Goal: Navigation & Orientation: Understand site structure

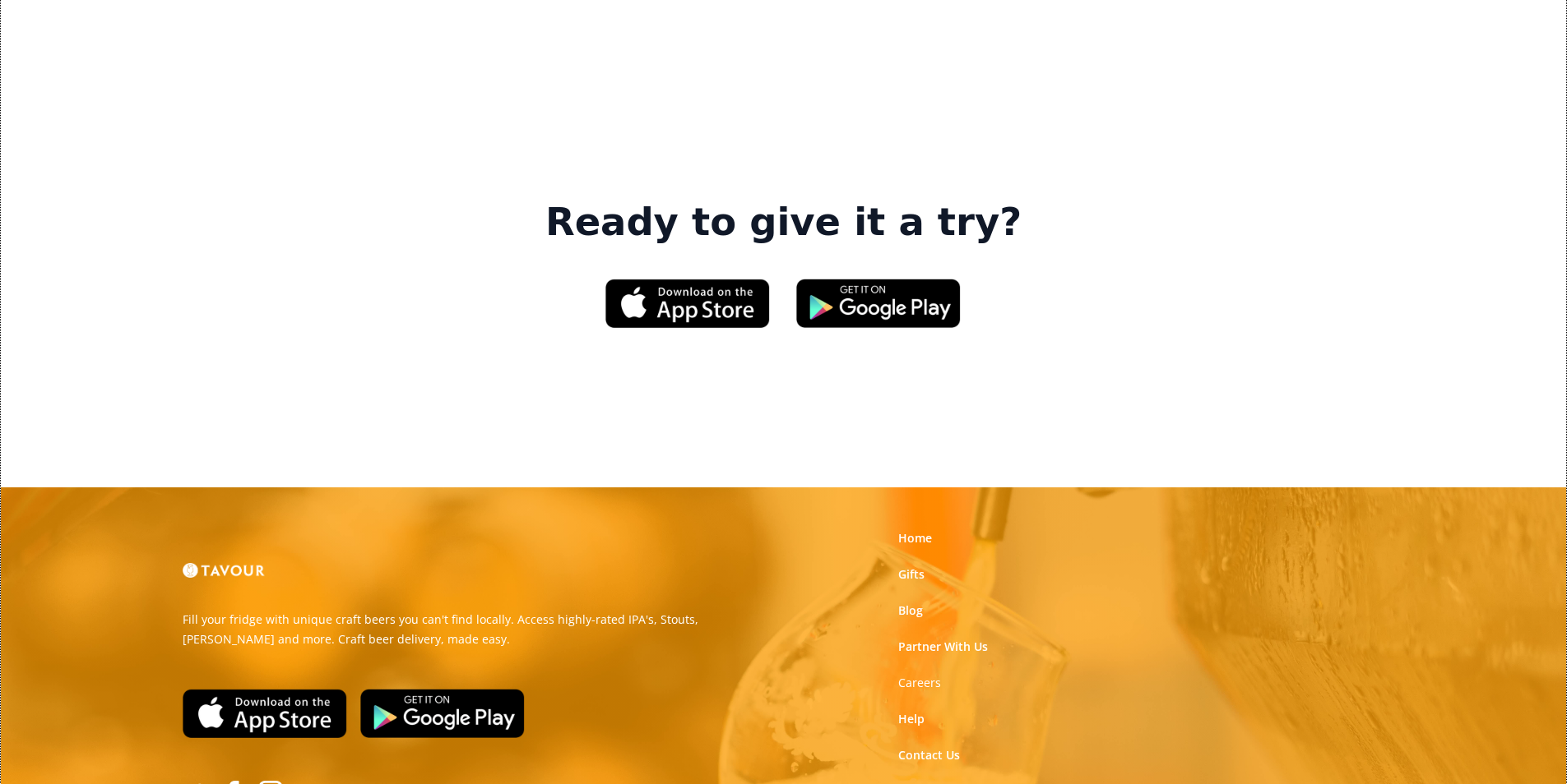
scroll to position [2488, 0]
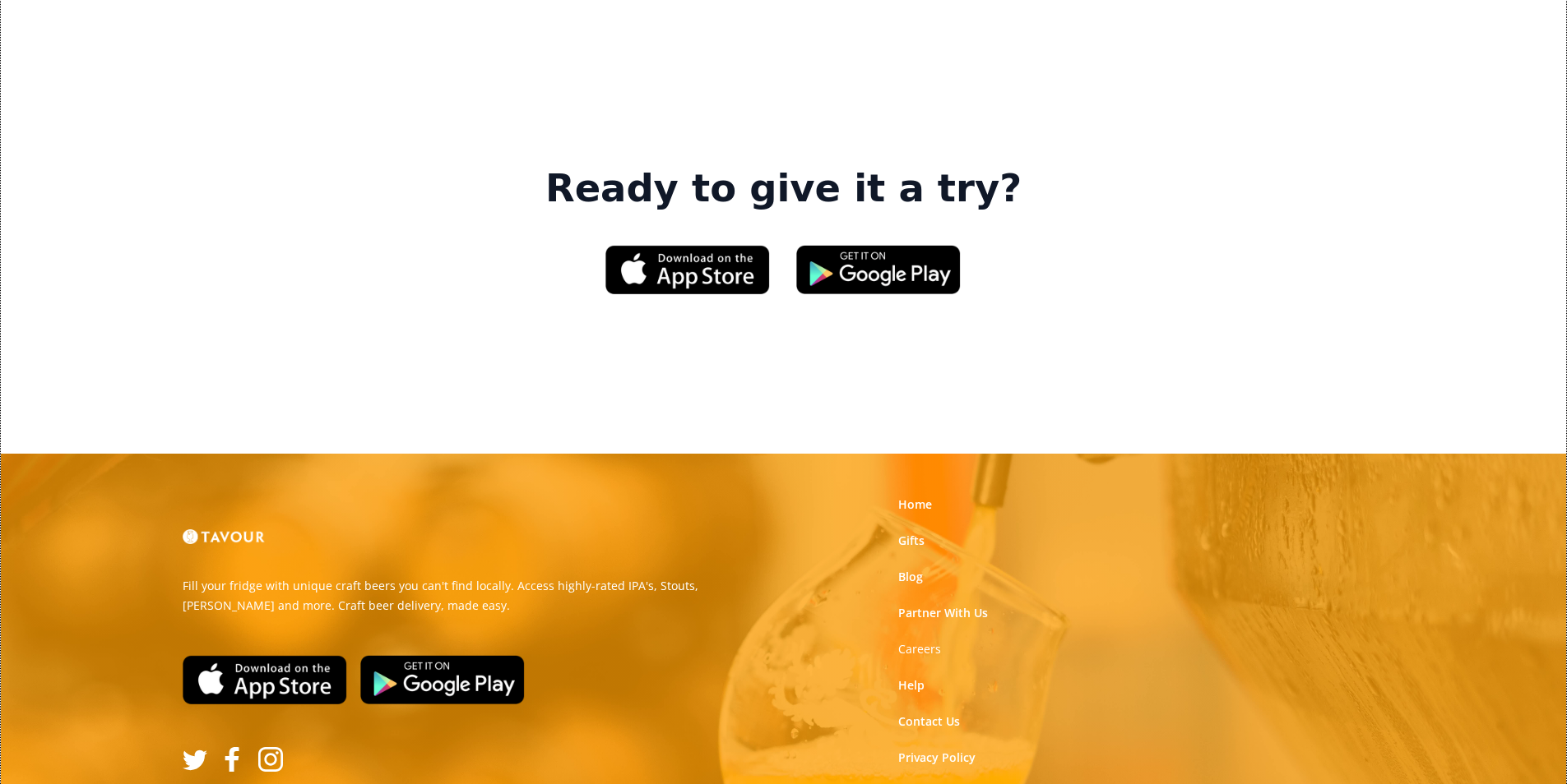
click at [903, 783] on link "Terms of Use" at bounding box center [934, 794] width 73 height 17
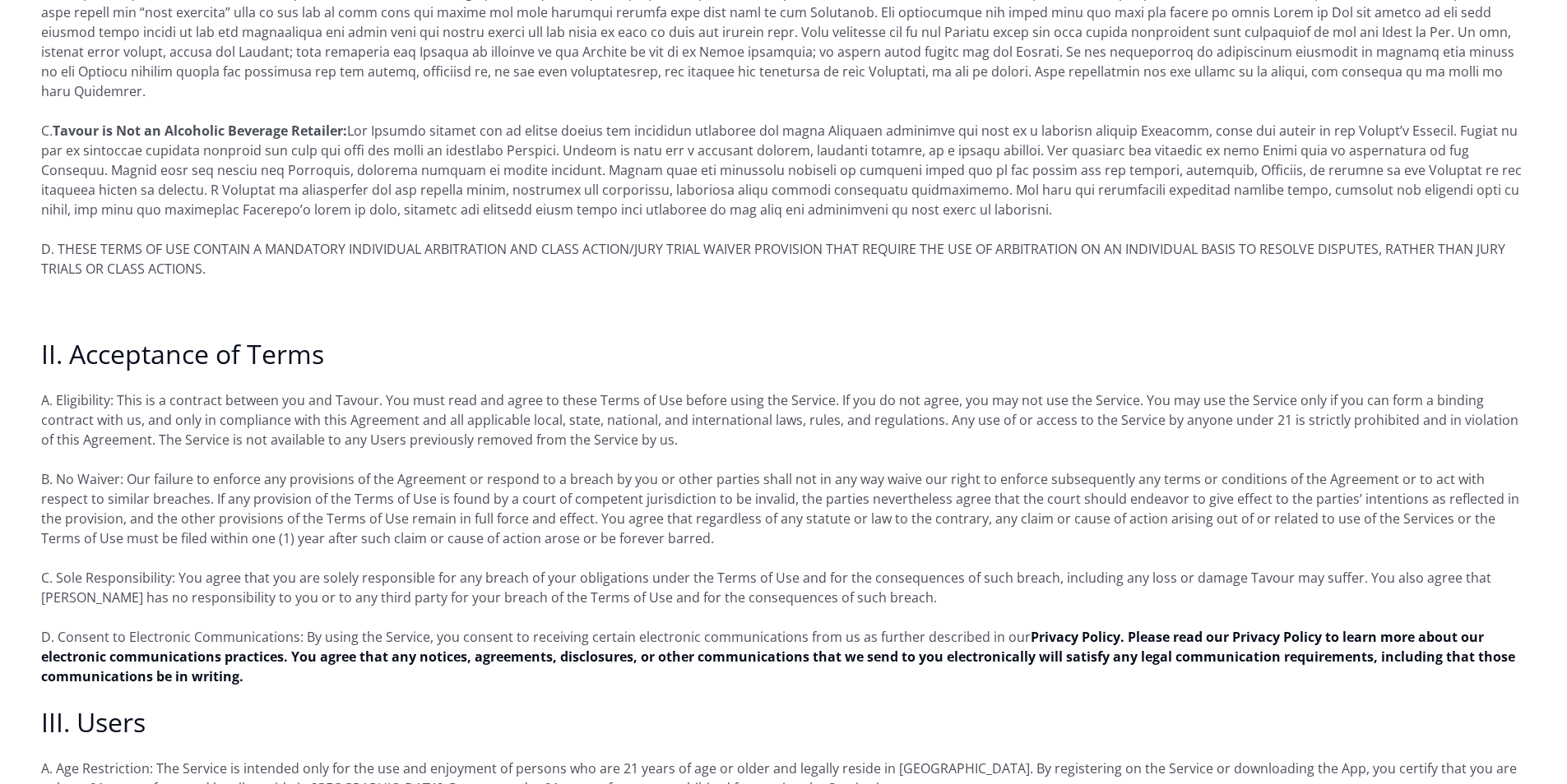
scroll to position [822, 0]
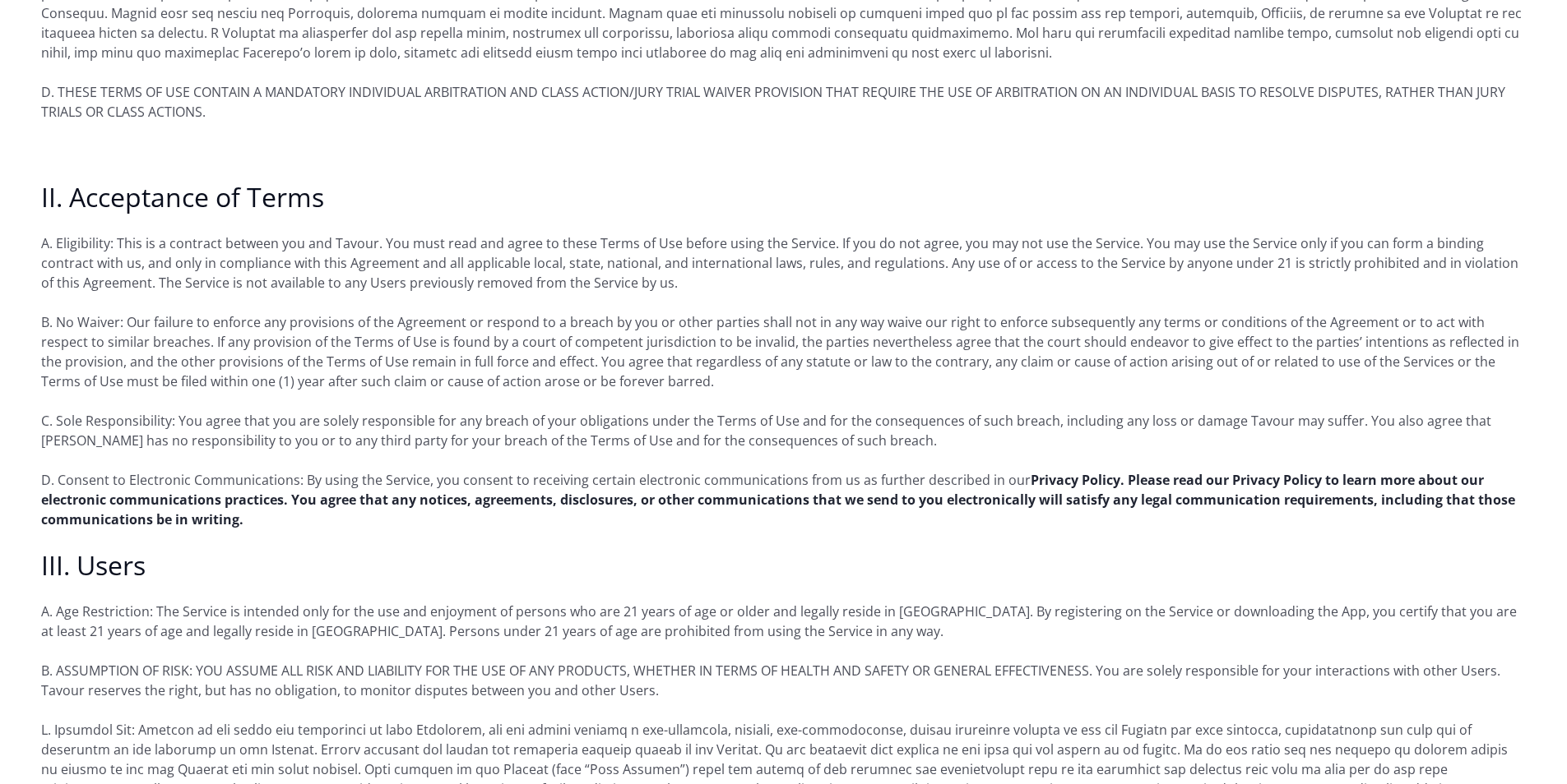
click at [612, 477] on strong "Privacy Policy. Please read our Privacy Policy to learn more about our electron…" at bounding box center [778, 500] width 1474 height 58
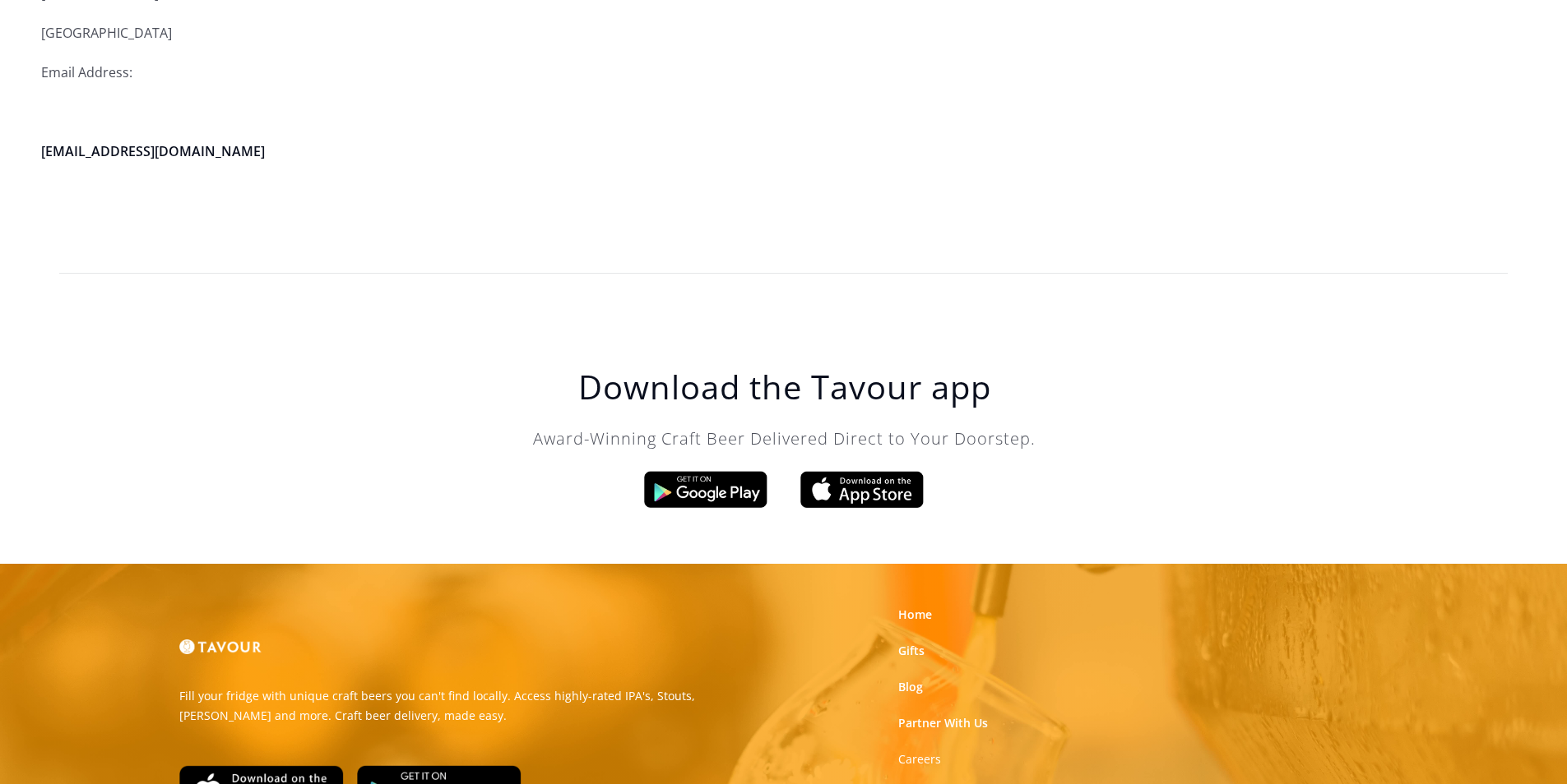
scroll to position [4682, 0]
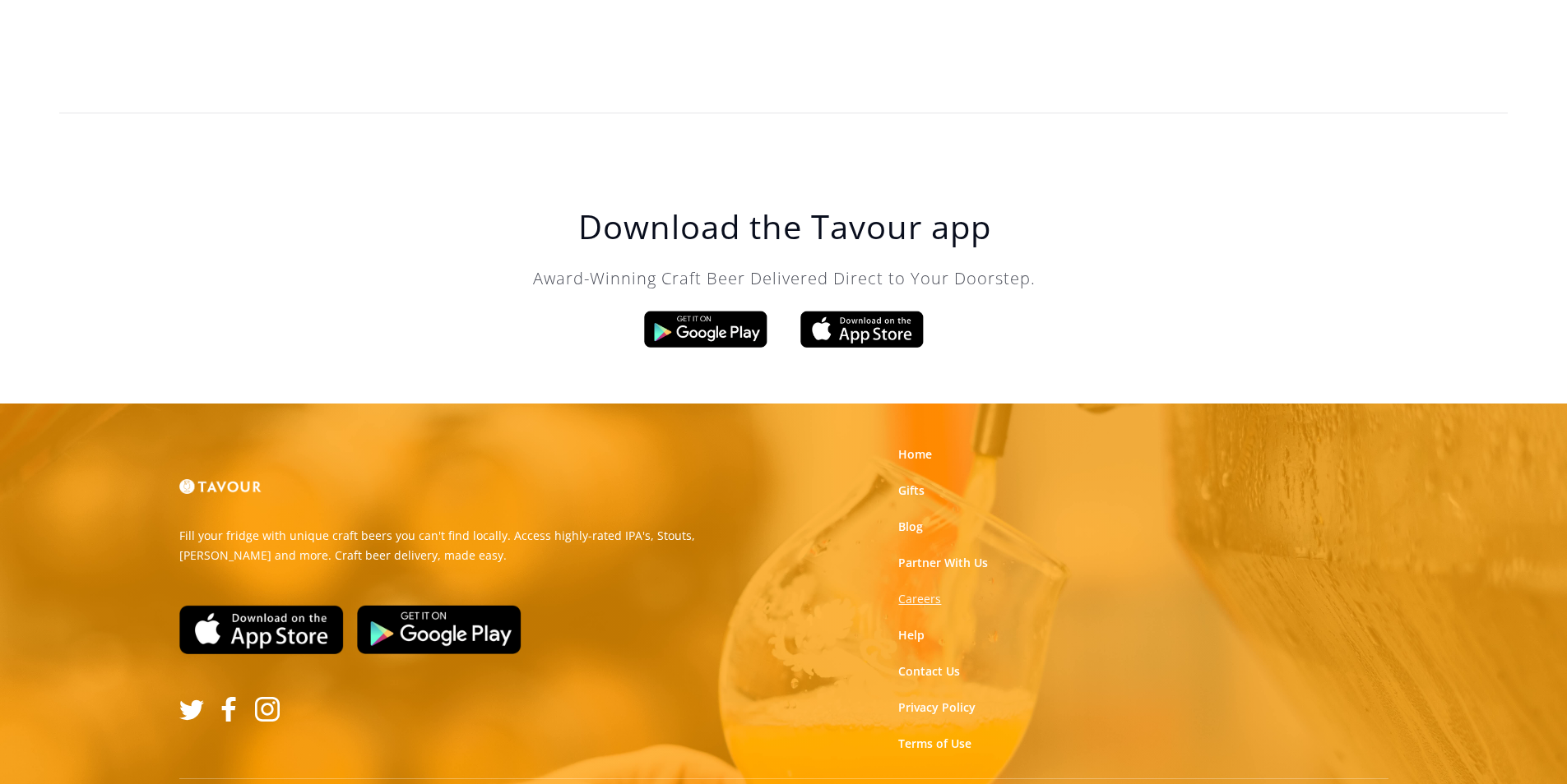
click at [931, 591] on strong "Careers" at bounding box center [919, 599] width 43 height 16
